Goal: Task Accomplishment & Management: Manage account settings

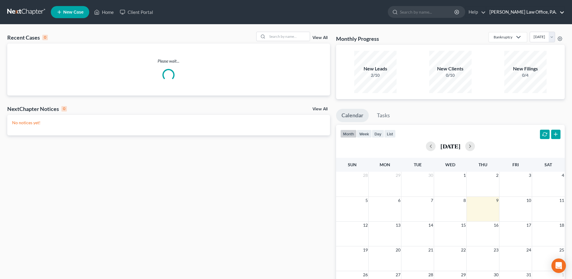
click at [562, 13] on link "[PERSON_NAME] Law Office, P.A." at bounding box center [525, 12] width 78 height 11
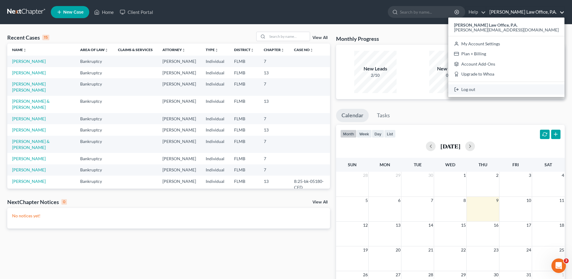
click at [522, 89] on link "Log out" at bounding box center [506, 89] width 116 height 10
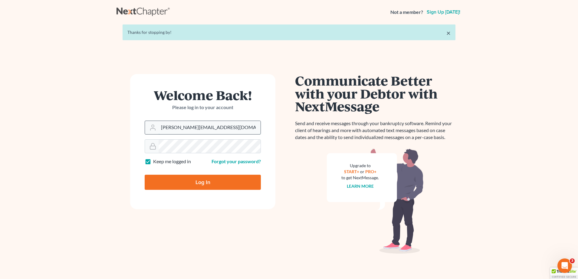
click at [233, 125] on input "[PERSON_NAME][EMAIL_ADDRESS][DOMAIN_NAME]" at bounding box center [209, 127] width 102 height 13
type input "hstandley@smlctampa.org"
click at [204, 180] on input "Log In" at bounding box center [203, 182] width 116 height 15
type input "Thinking..."
